Goal: Navigation & Orientation: Find specific page/section

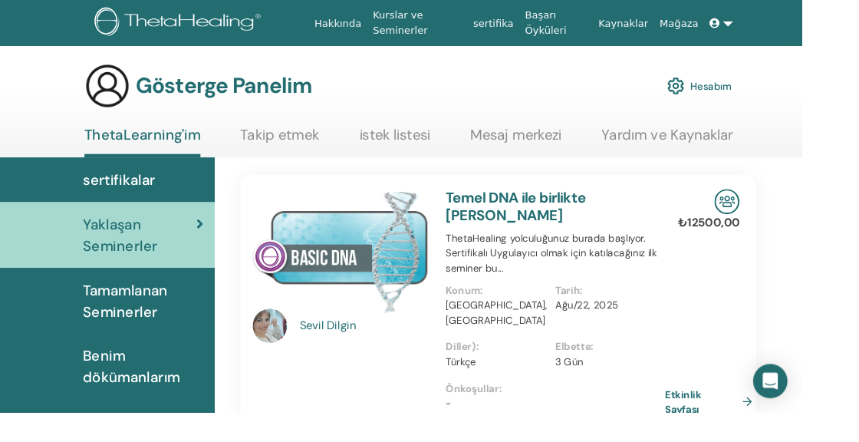
click at [164, 317] on font "Tamamlanan Seminerler" at bounding box center [134, 322] width 90 height 43
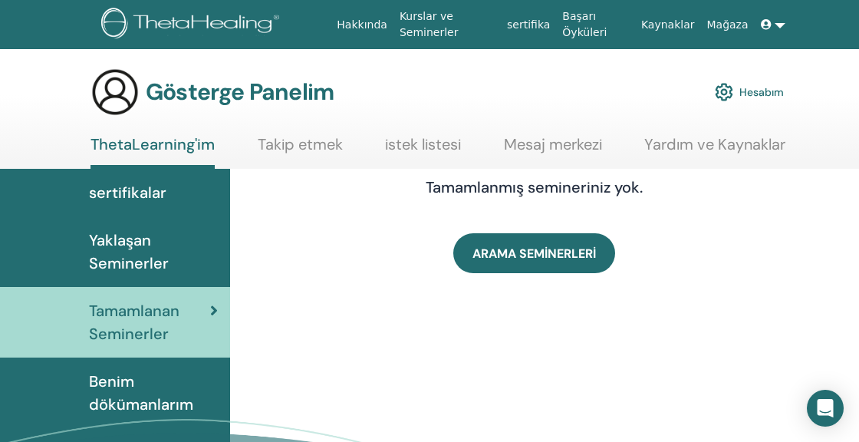
click at [149, 399] on font "Benim dökümanlarım" at bounding box center [141, 392] width 104 height 43
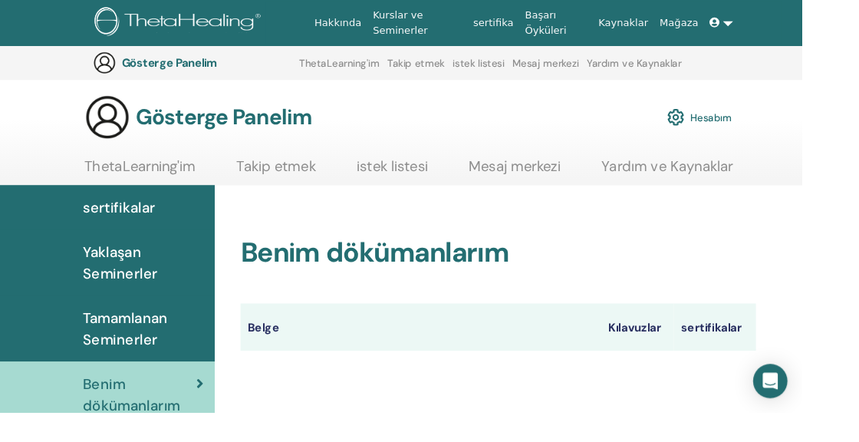
scroll to position [140, 0]
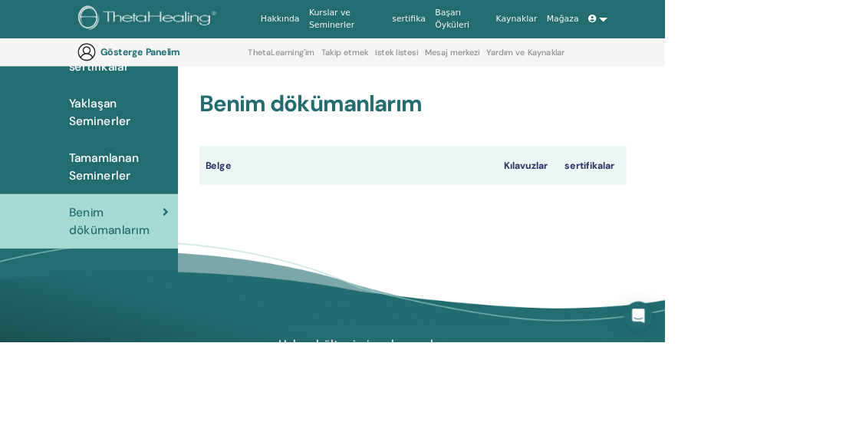
click at [690, 201] on th "Kılavuzlar" at bounding box center [682, 214] width 77 height 50
click at [688, 219] on font "Kılavuzlar" at bounding box center [680, 214] width 57 height 16
click at [771, 215] on font "sertifikalar" at bounding box center [761, 214] width 65 height 16
click at [583, 71] on font "Mesaj merkezi" at bounding box center [584, 68] width 71 height 14
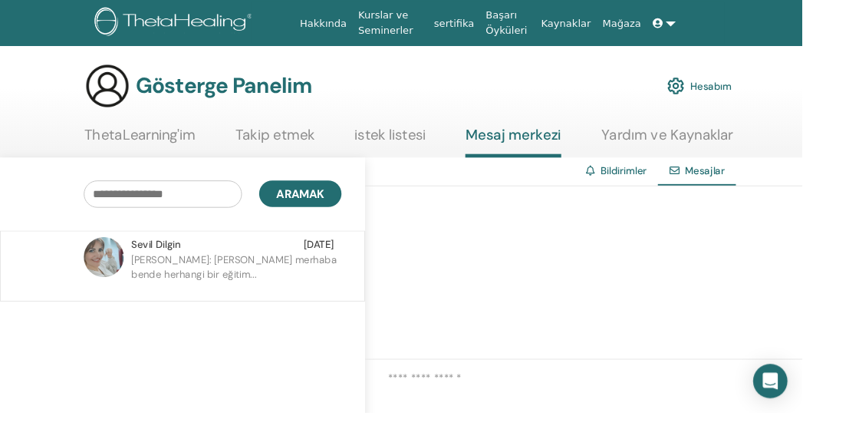
click at [265, 288] on p "Neriman Gül: Sevil Hanım merhaba bende herhangi bir eğitim..." at bounding box center [251, 293] width 222 height 46
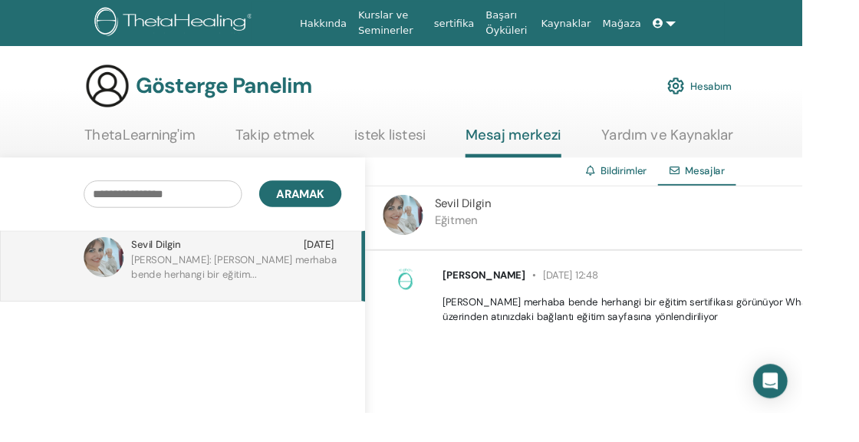
click at [678, 26] on font "Mağaza" at bounding box center [665, 24] width 41 height 12
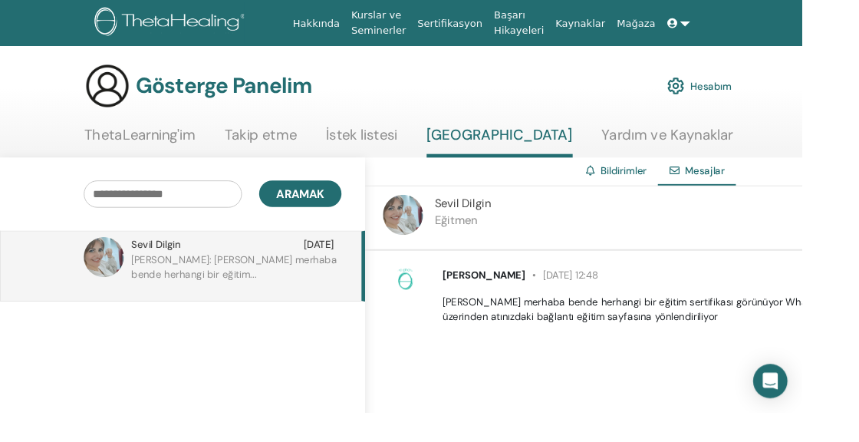
click at [721, 23] on link at bounding box center [726, 25] width 37 height 28
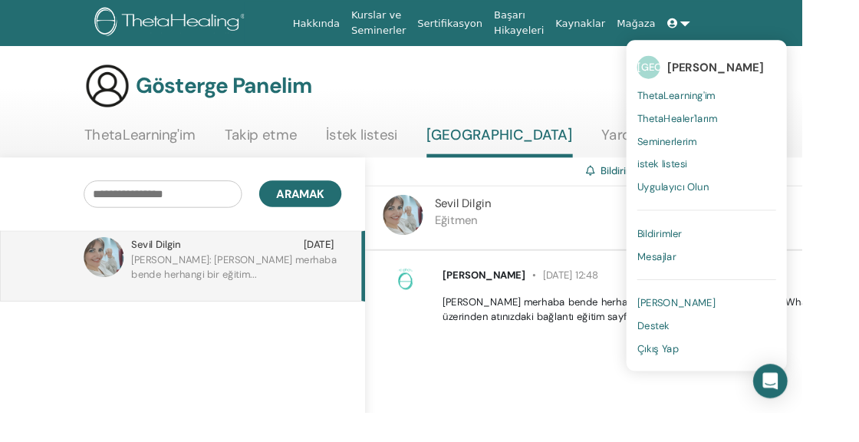
click at [135, 154] on link "ThetaLearning'im" at bounding box center [149, 150] width 119 height 30
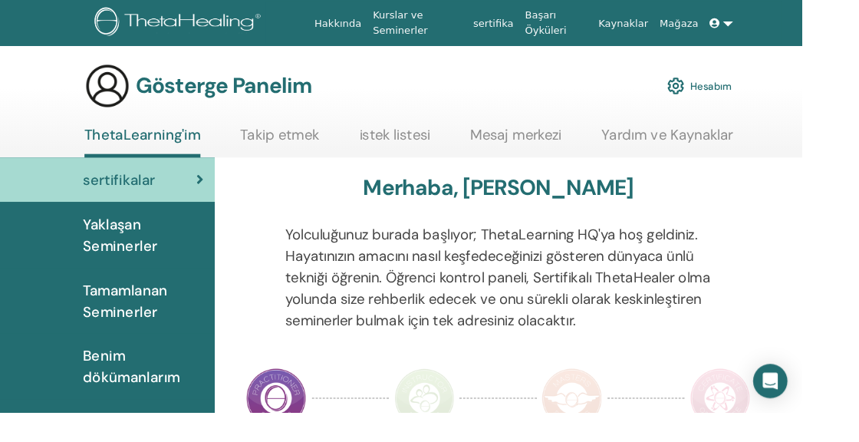
click at [153, 265] on font "Yaklaşan Seminerler" at bounding box center [129, 251] width 80 height 43
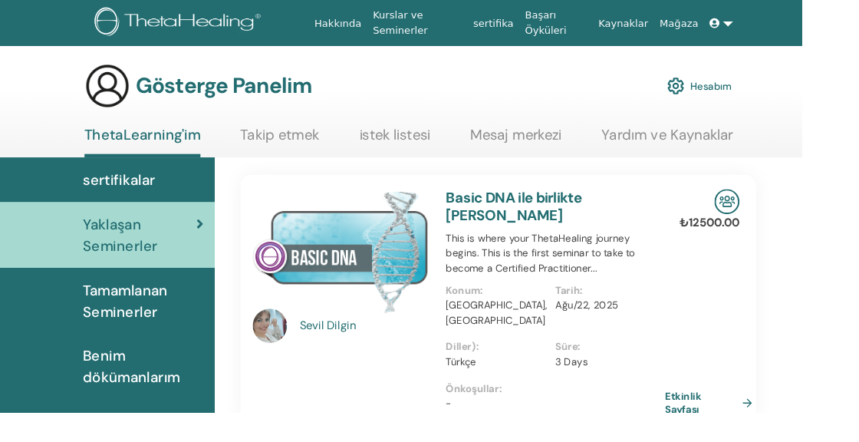
click at [173, 319] on font "Tamamlanan Seminerler" at bounding box center [134, 322] width 90 height 43
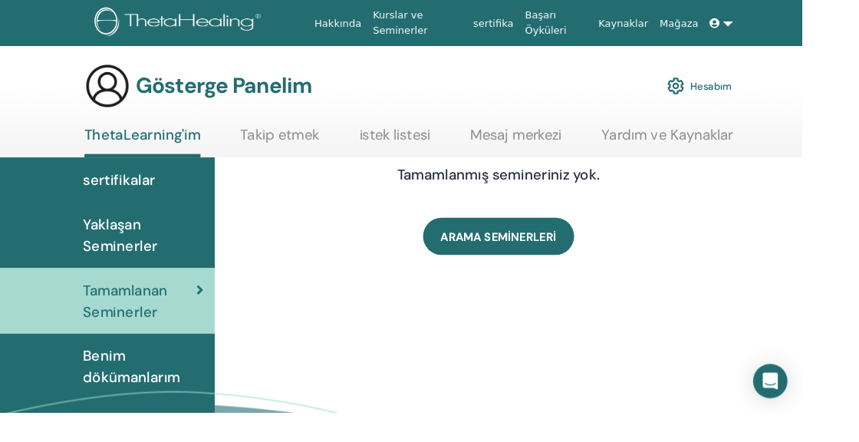
click at [173, 401] on font "Benim dökümanlarım" at bounding box center [141, 392] width 104 height 43
